Goal: Find specific page/section: Find specific page/section

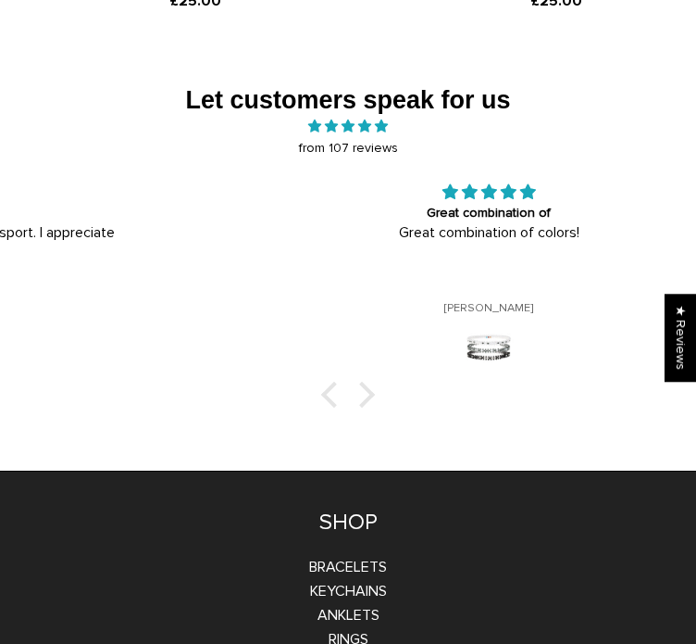
scroll to position [2297, 0]
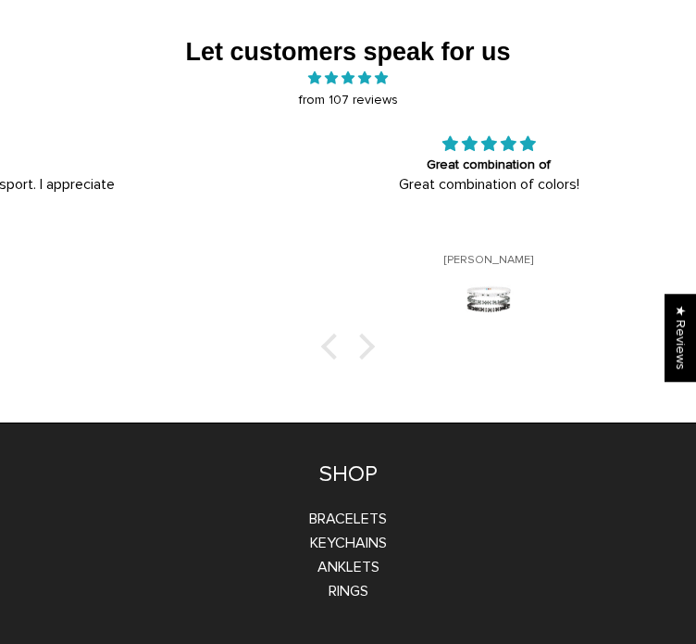
click at [368, 338] on div at bounding box center [362, 346] width 26 height 26
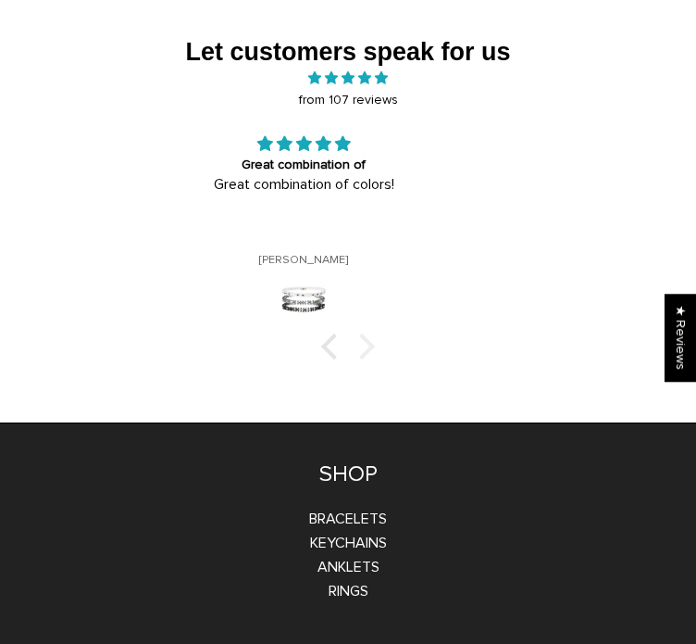
click at [368, 338] on div at bounding box center [362, 346] width 26 height 26
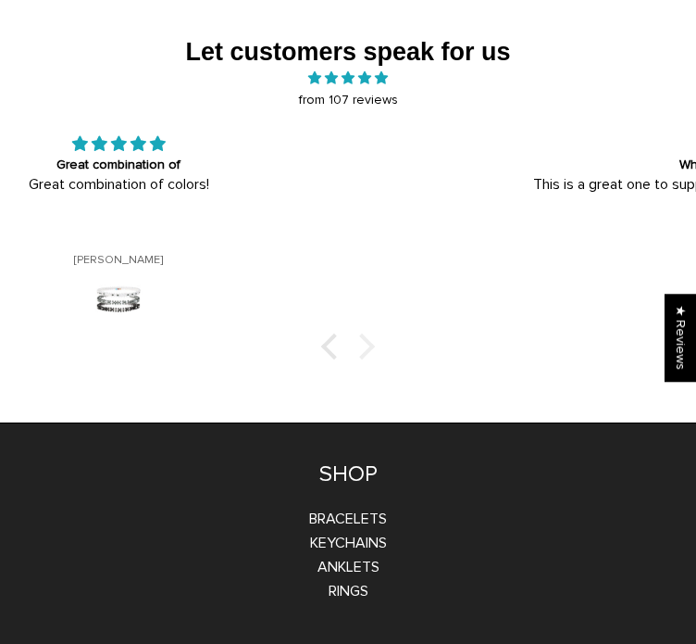
click at [368, 338] on div at bounding box center [362, 346] width 26 height 26
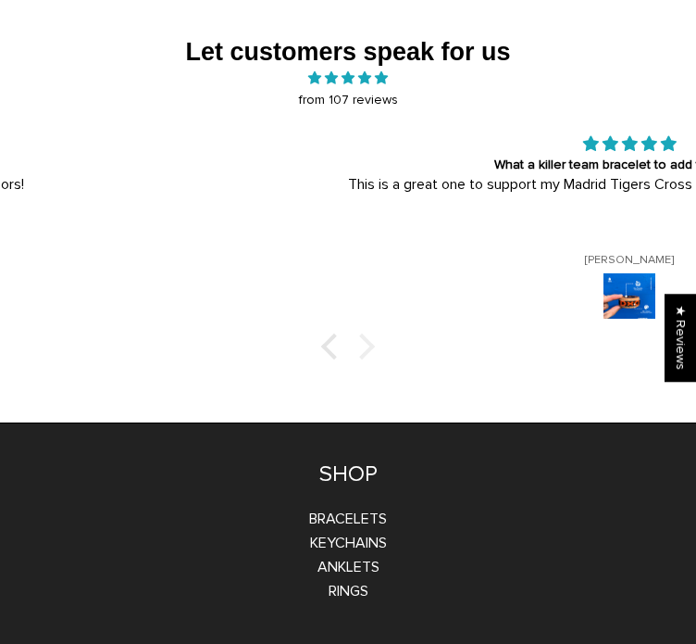
click at [368, 338] on div at bounding box center [362, 346] width 26 height 26
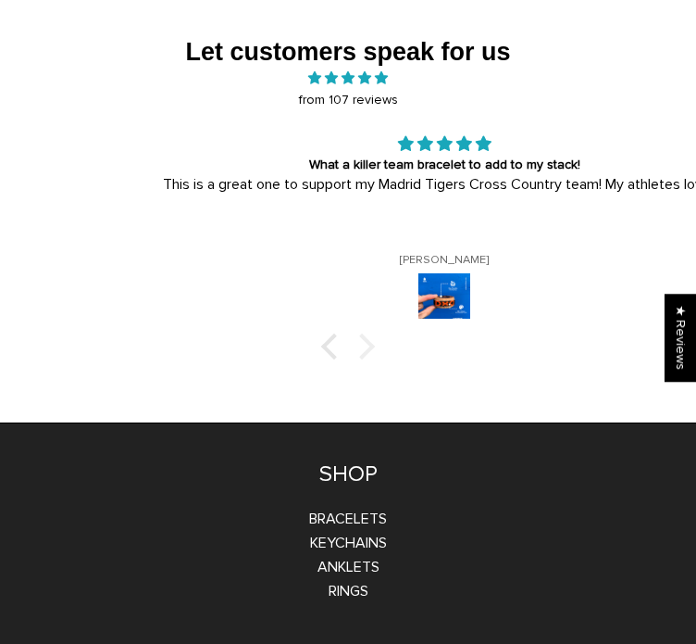
click at [368, 338] on div at bounding box center [362, 346] width 26 height 26
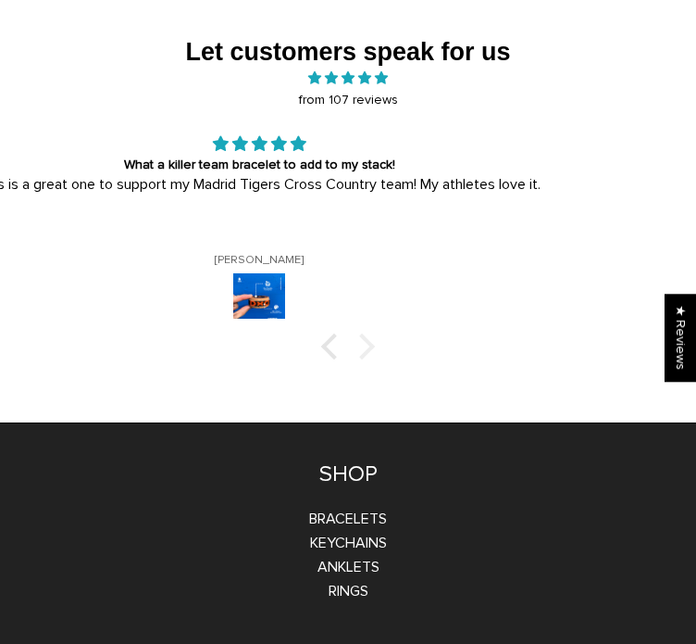
click at [368, 338] on div at bounding box center [362, 346] width 26 height 26
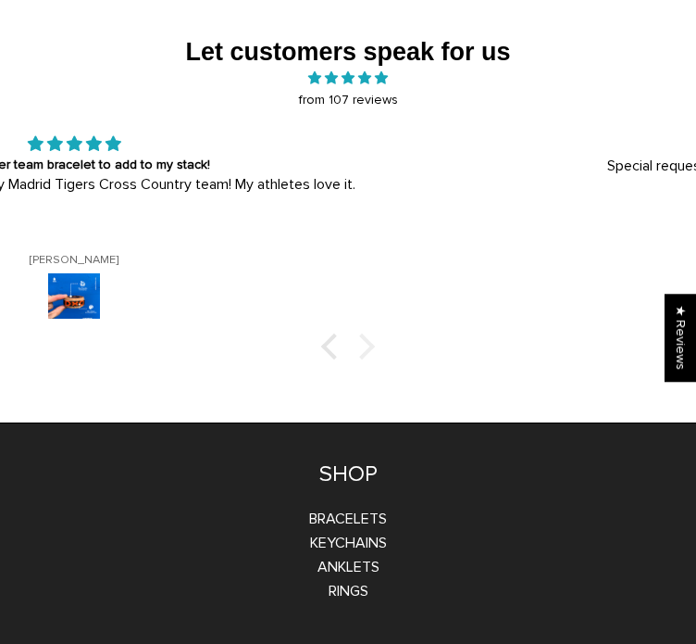
click at [368, 338] on div at bounding box center [362, 346] width 26 height 26
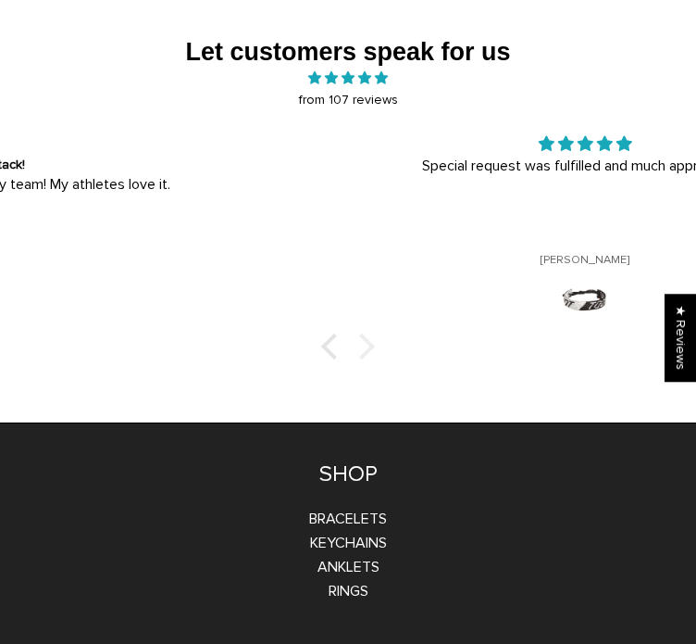
click at [368, 338] on div at bounding box center [362, 346] width 26 height 26
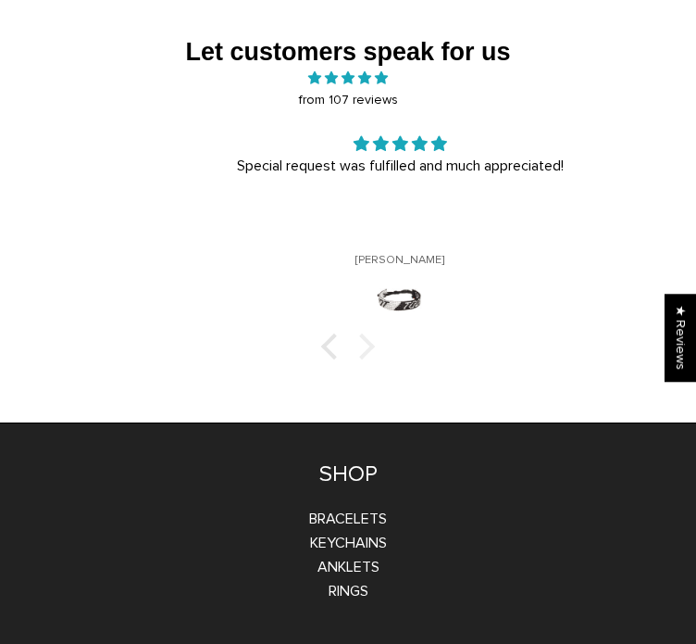
click at [368, 338] on div at bounding box center [362, 346] width 26 height 26
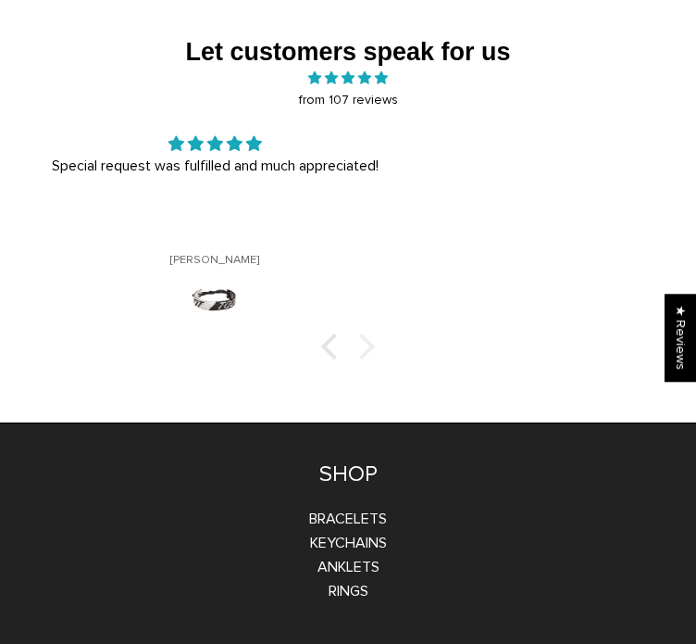
click at [368, 338] on div at bounding box center [362, 346] width 26 height 26
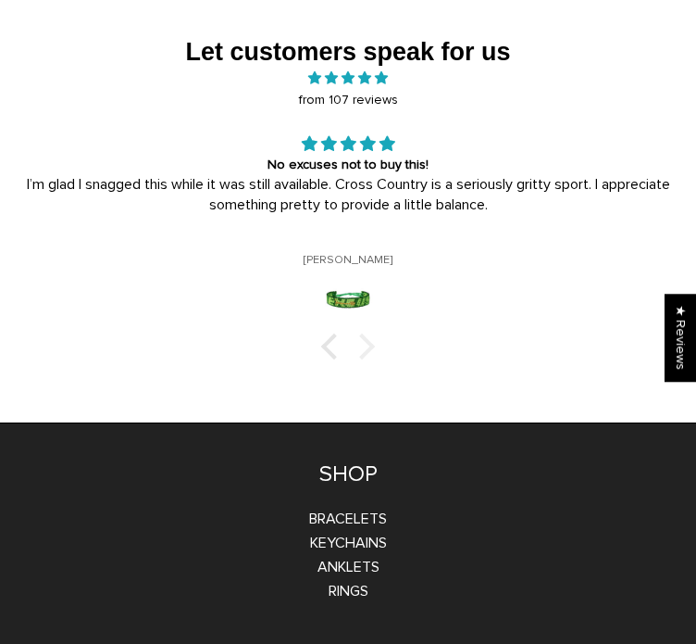
click at [359, 337] on div at bounding box center [362, 346] width 26 height 26
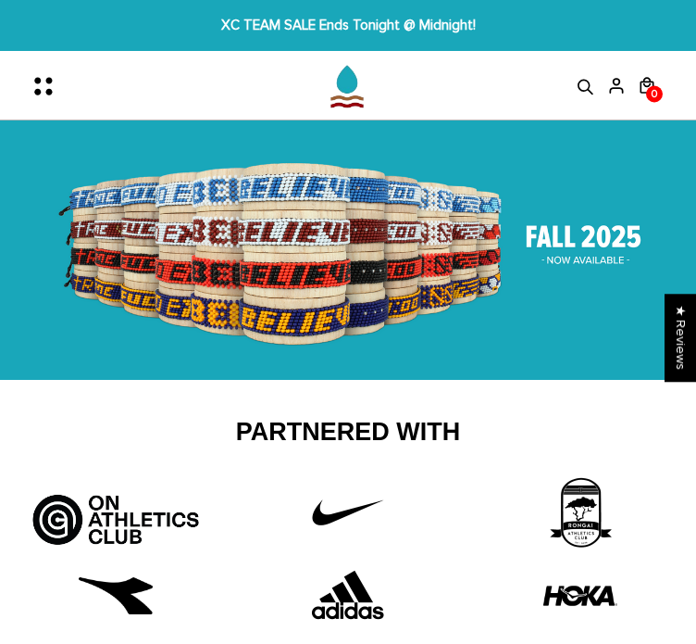
click at [56, 92] on icon "Menu" at bounding box center [49, 86] width 39 height 39
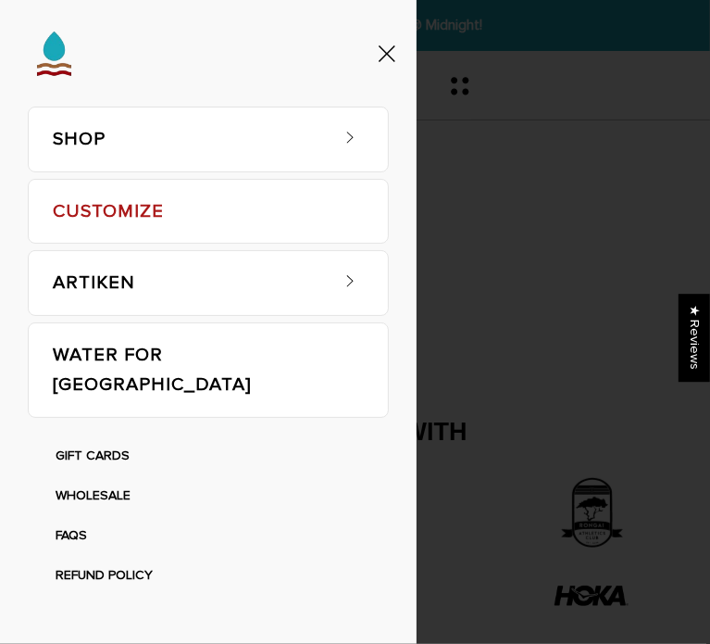
click at [341, 144] on icon at bounding box center [350, 137] width 19 height 19
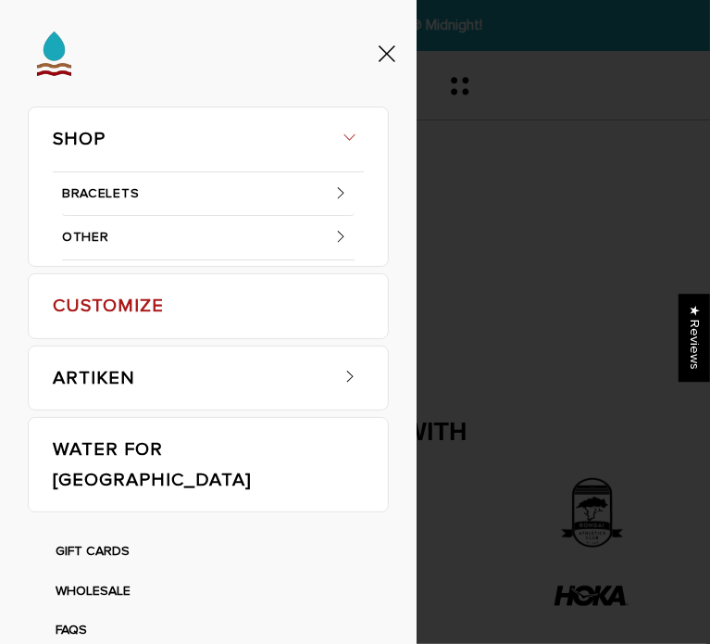
click at [339, 189] on span at bounding box center [341, 193] width 28 height 28
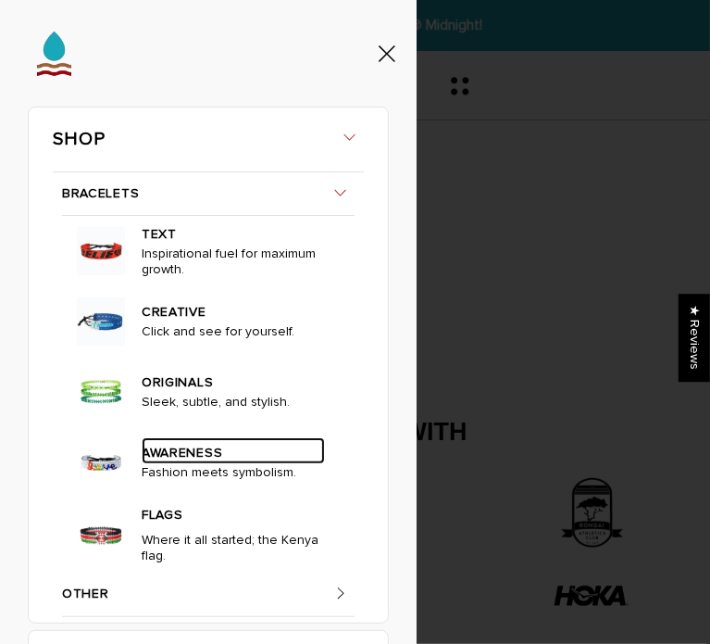
click at [187, 439] on link "AWARENESS" at bounding box center [233, 450] width 183 height 27
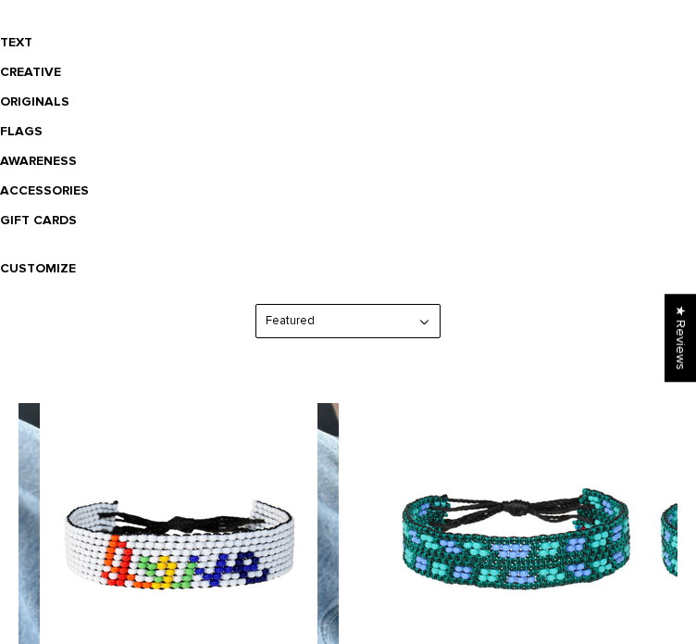
scroll to position [519, 0]
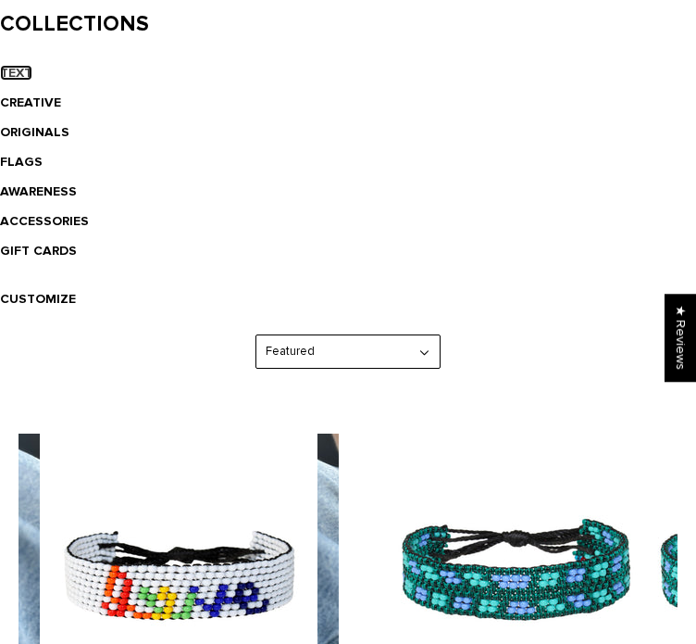
click at [15, 76] on link "TEXT" at bounding box center [16, 73] width 32 height 16
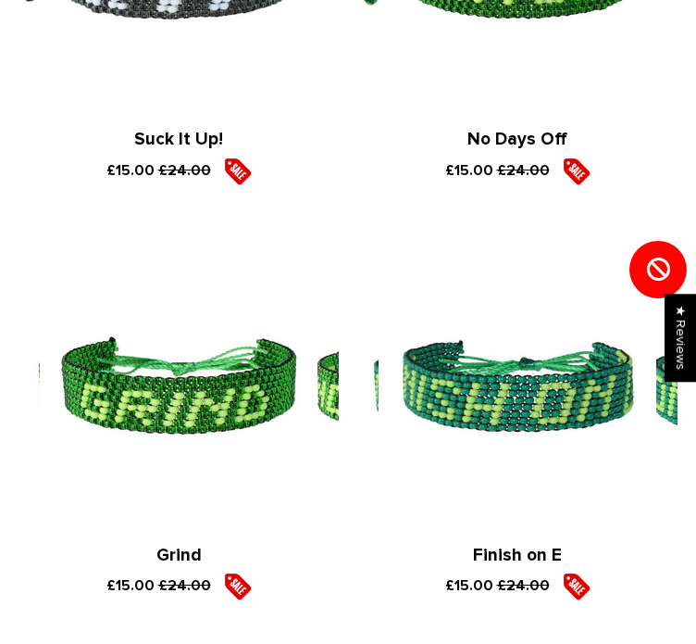
scroll to position [8113, 0]
